Goal: Find specific page/section: Find specific page/section

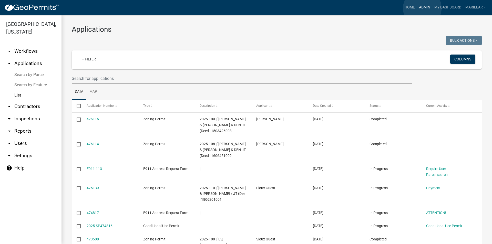
click at [422, 8] on link "Admin" at bounding box center [424, 8] width 15 height 10
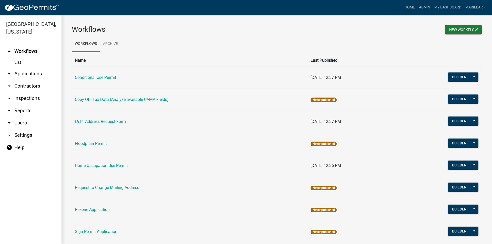
click at [9, 71] on icon "arrow_drop_down" at bounding box center [9, 74] width 6 height 6
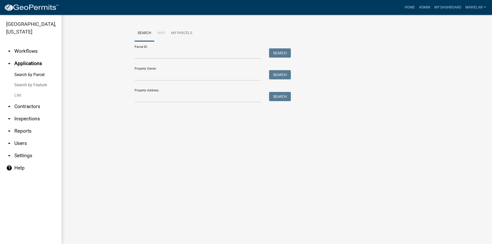
click at [15, 91] on link "List" at bounding box center [31, 95] width 62 height 10
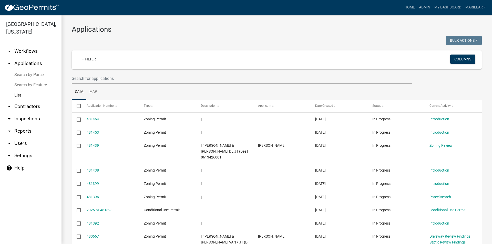
click at [240, 39] on div at bounding box center [172, 41] width 209 height 11
